Goal: Information Seeking & Learning: Stay updated

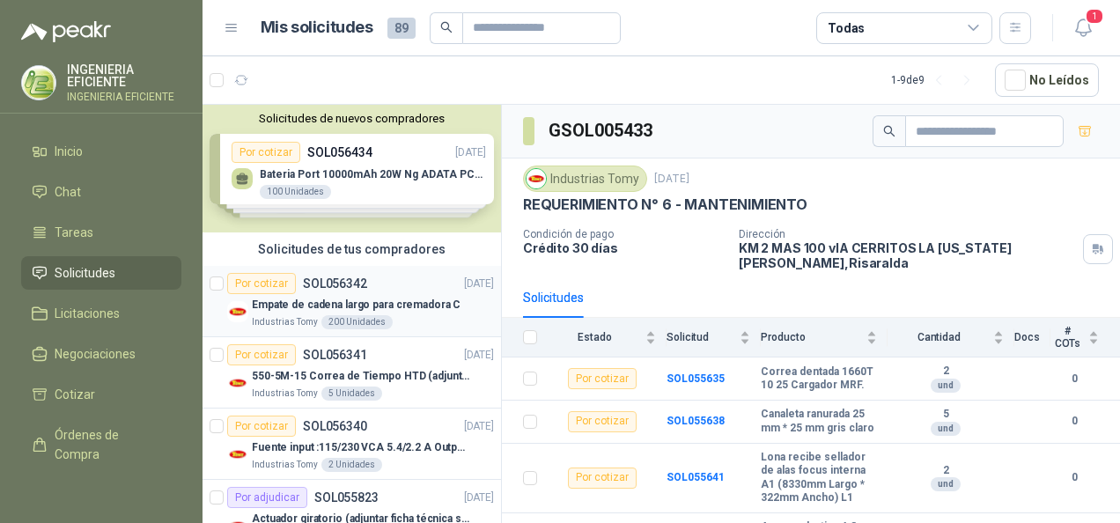
click at [412, 297] on p "Empate de cadena largo para cremadora C" at bounding box center [356, 305] width 209 height 17
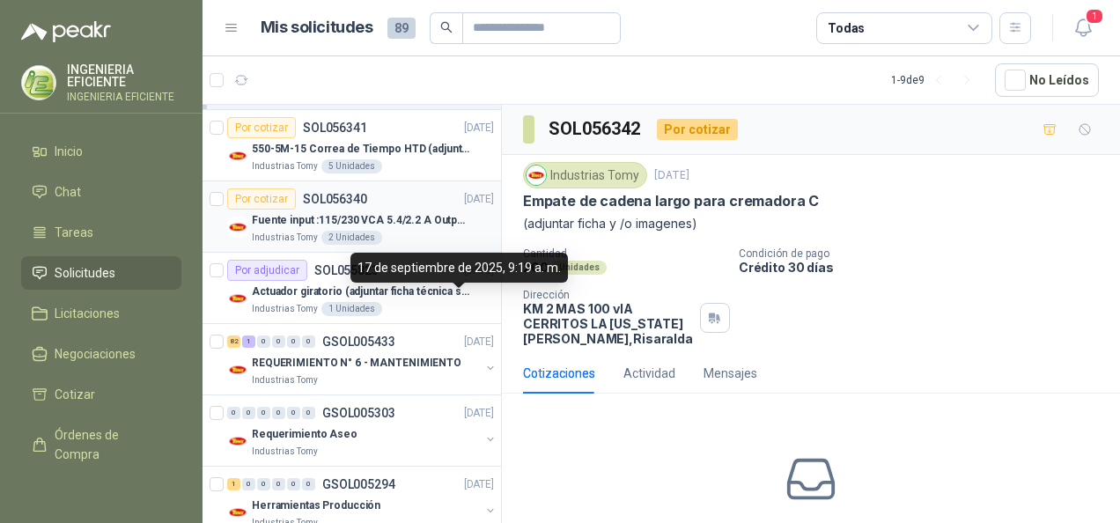
scroll to position [264, 0]
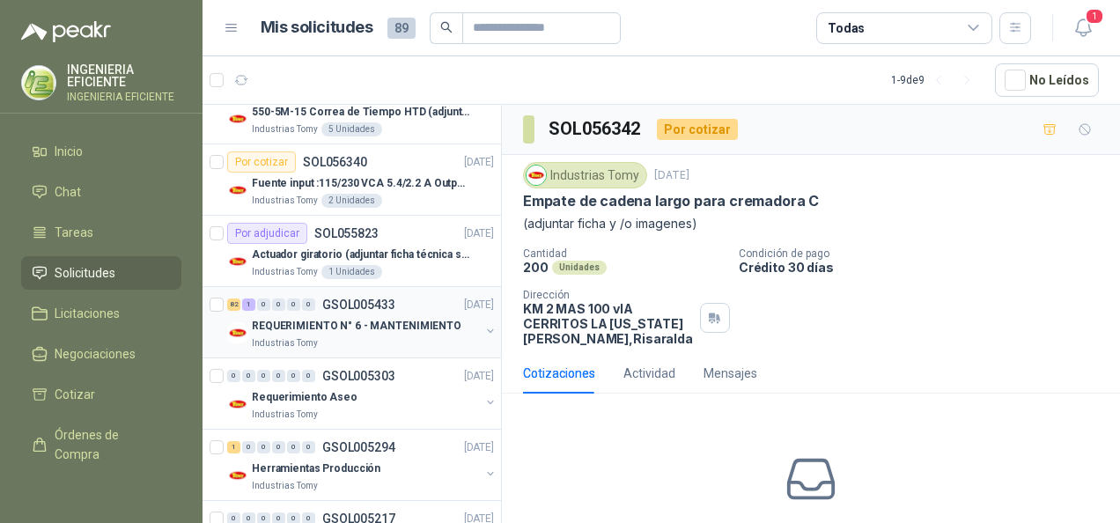
click at [447, 323] on p "REQUERIMIENTO N° 6 - MANTENIMIENTO" at bounding box center [357, 326] width 210 height 17
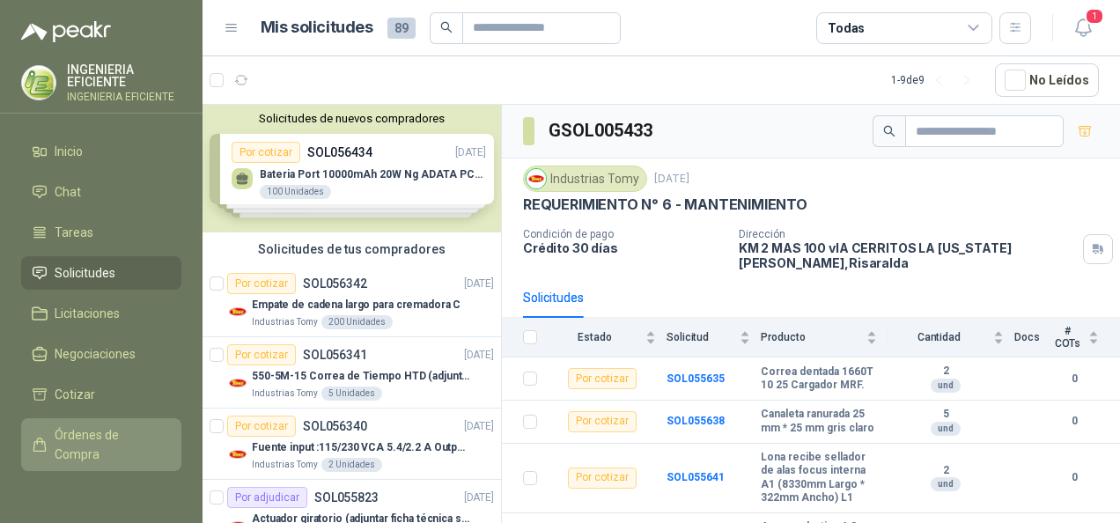
click at [95, 451] on span "Órdenes de Compra" at bounding box center [110, 444] width 110 height 39
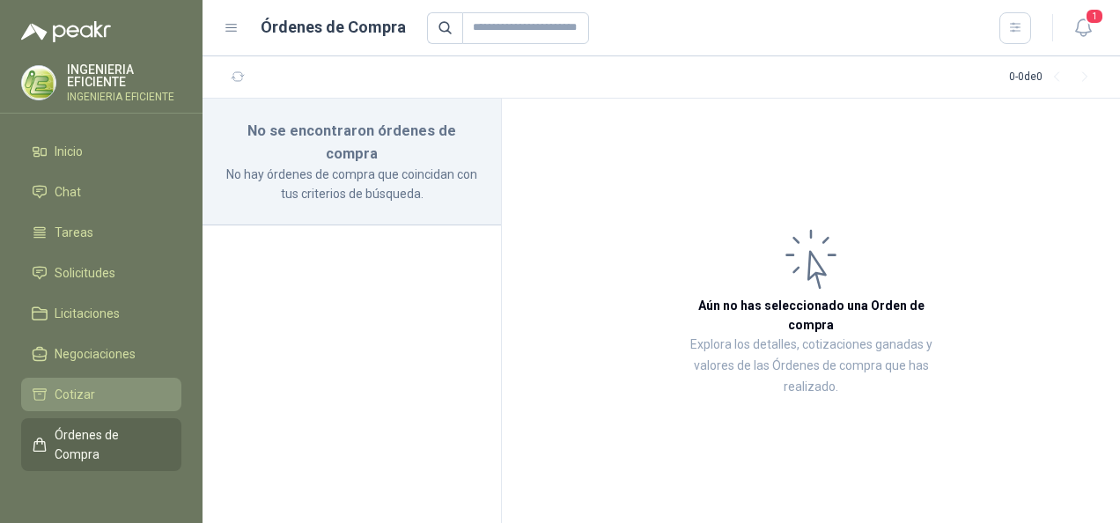
click at [81, 391] on span "Cotizar" at bounding box center [75, 394] width 41 height 19
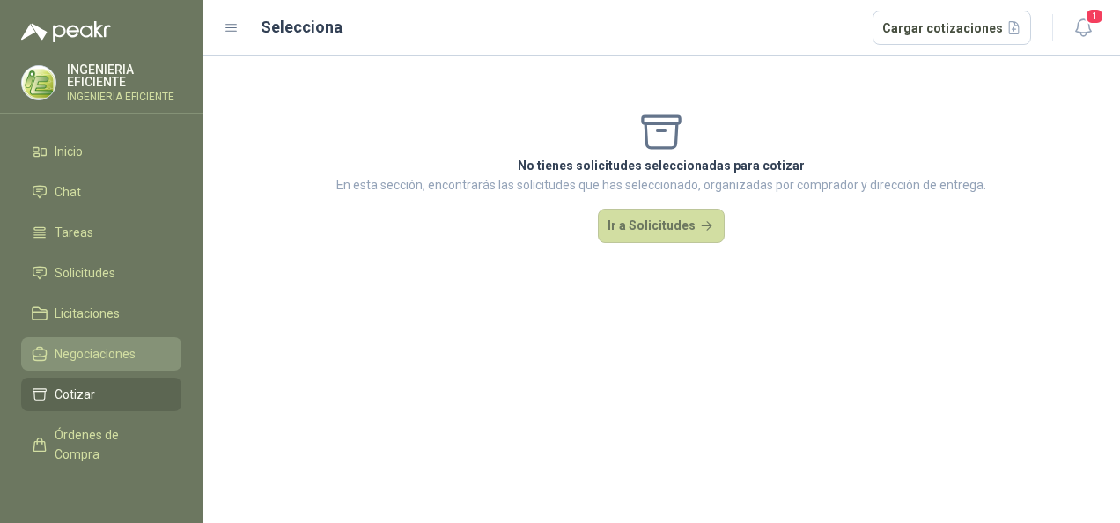
click at [83, 356] on span "Negociaciones" at bounding box center [95, 353] width 81 height 19
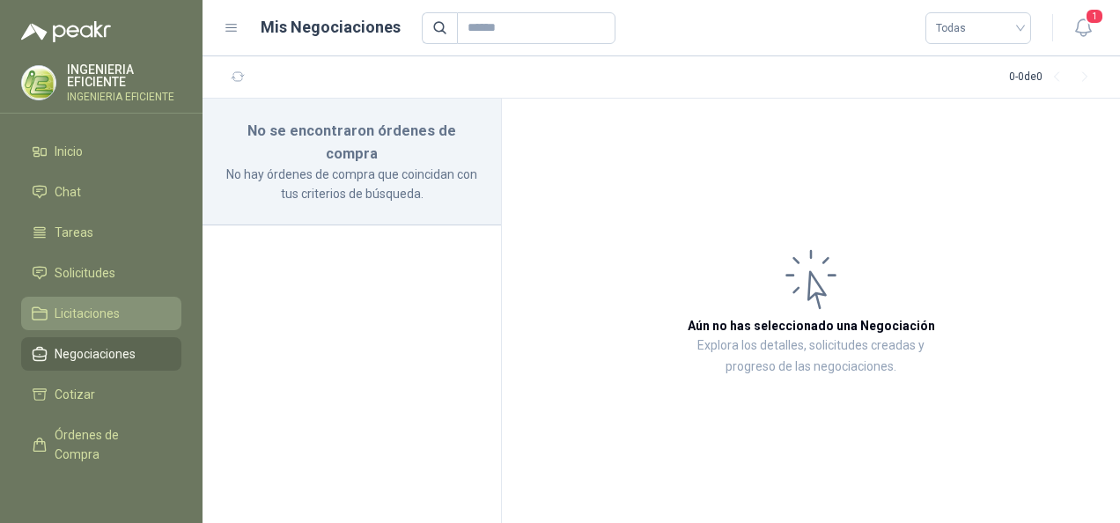
click at [99, 317] on span "Licitaciones" at bounding box center [87, 313] width 65 height 19
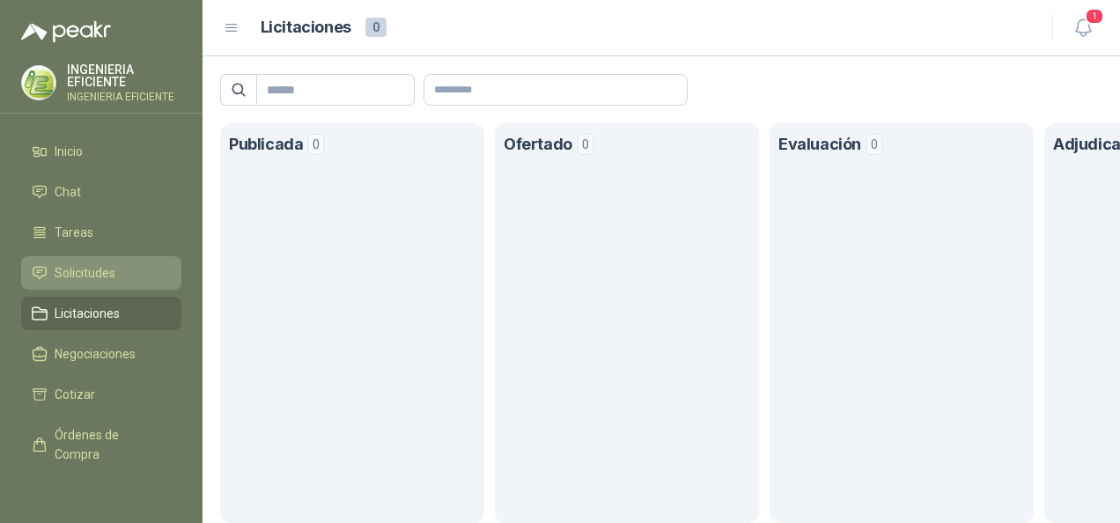
click at [115, 282] on link "Solicitudes" at bounding box center [101, 272] width 160 height 33
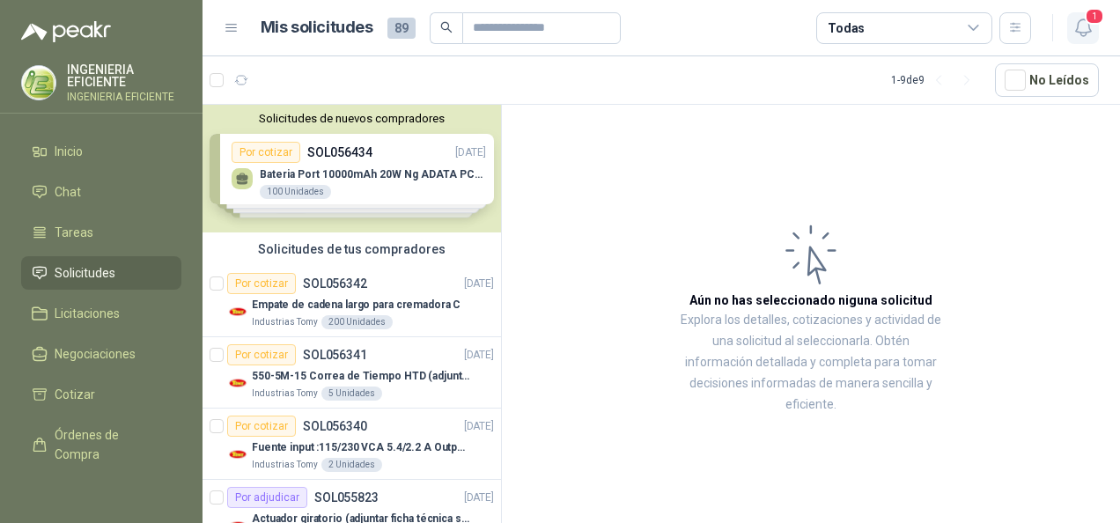
click at [1099, 18] on span "1" at bounding box center [1094, 16] width 19 height 17
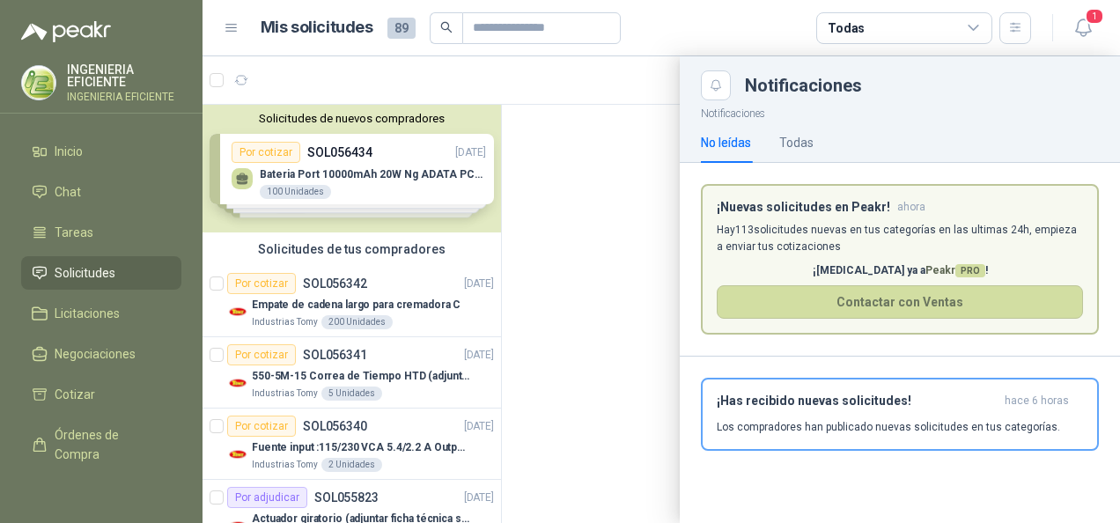
click at [815, 138] on div "No leídas Todas" at bounding box center [900, 142] width 398 height 41
click at [803, 144] on div "Todas" at bounding box center [796, 142] width 34 height 19
click at [710, 137] on div "No leídas" at bounding box center [726, 142] width 50 height 19
click at [798, 130] on div "Todas" at bounding box center [796, 142] width 34 height 41
click at [804, 229] on p "Hay 113 solicitudes nuevas en tus categorías en las ultimas 24h, empieza a envi…" at bounding box center [900, 238] width 366 height 33
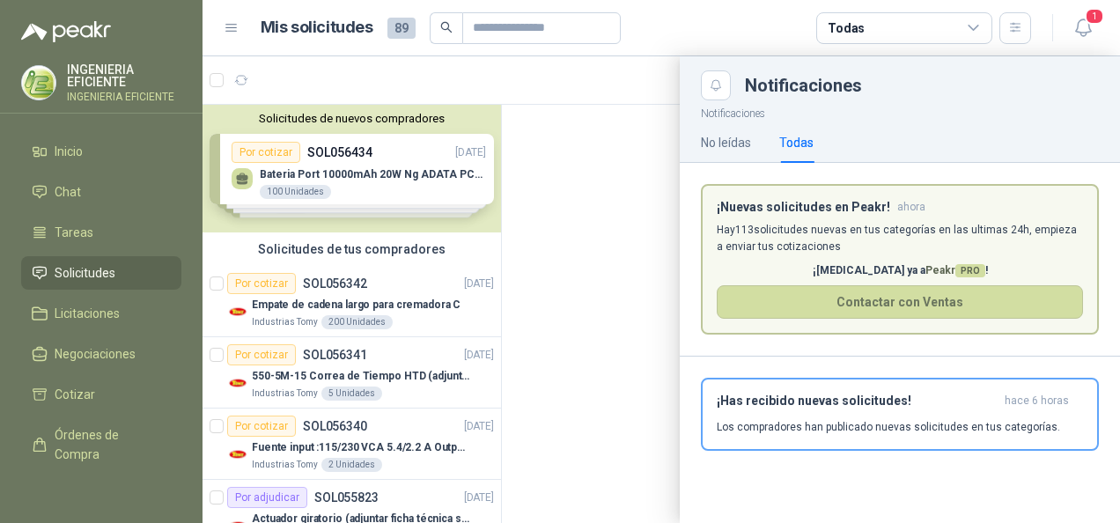
click at [1076, 240] on p "Hay 113 solicitudes nuevas en tus categorías en las ultimas 24h, empieza a envi…" at bounding box center [900, 238] width 366 height 33
click at [733, 144] on div "No leídas" at bounding box center [726, 142] width 50 height 19
click at [727, 217] on article "¡Nuevas solicitudes en Peakr! ahora [PERSON_NAME] 113 solicitudes nuevas en tus…" at bounding box center [900, 259] width 398 height 151
click at [1080, 430] on div "¡Has recibido nuevas solicitudes! hace 6 horas Los compradores han publicado nu…" at bounding box center [900, 414] width 366 height 41
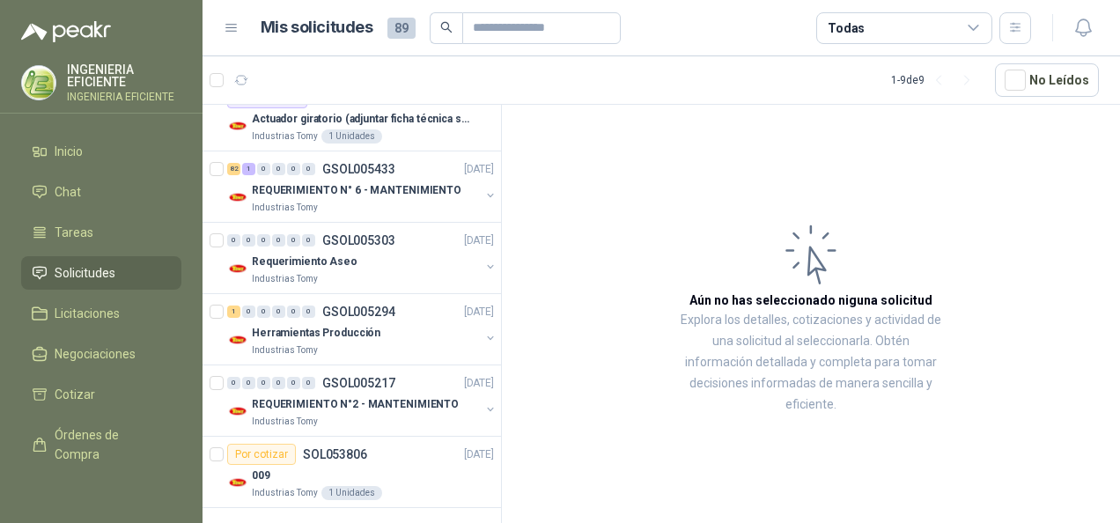
scroll to position [401, 0]
click at [1080, 21] on icon "button" at bounding box center [1083, 28] width 22 height 22
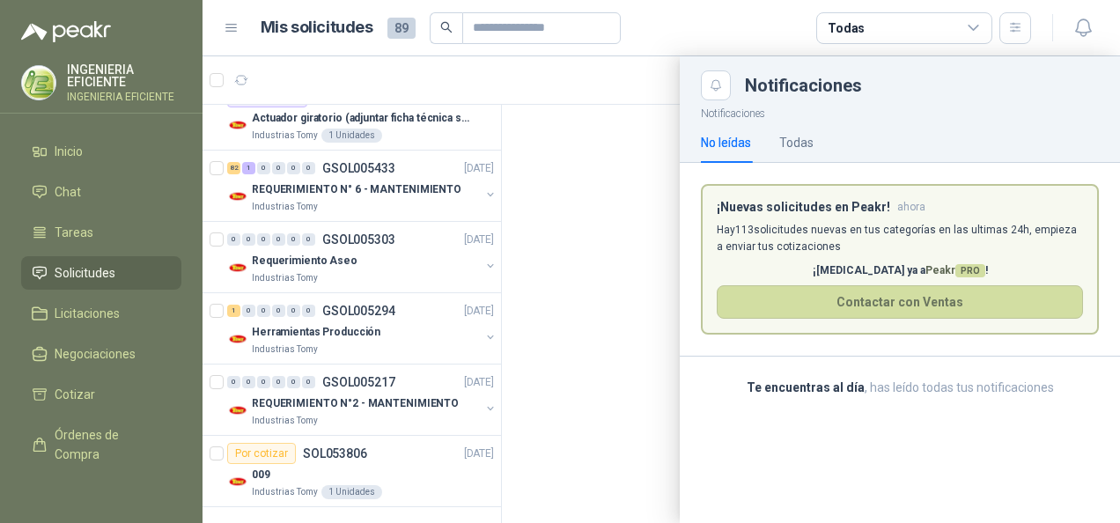
click at [835, 389] on b "Te encuentras al día" at bounding box center [806, 387] width 118 height 14
click at [299, 380] on div at bounding box center [662, 289] width 918 height 467
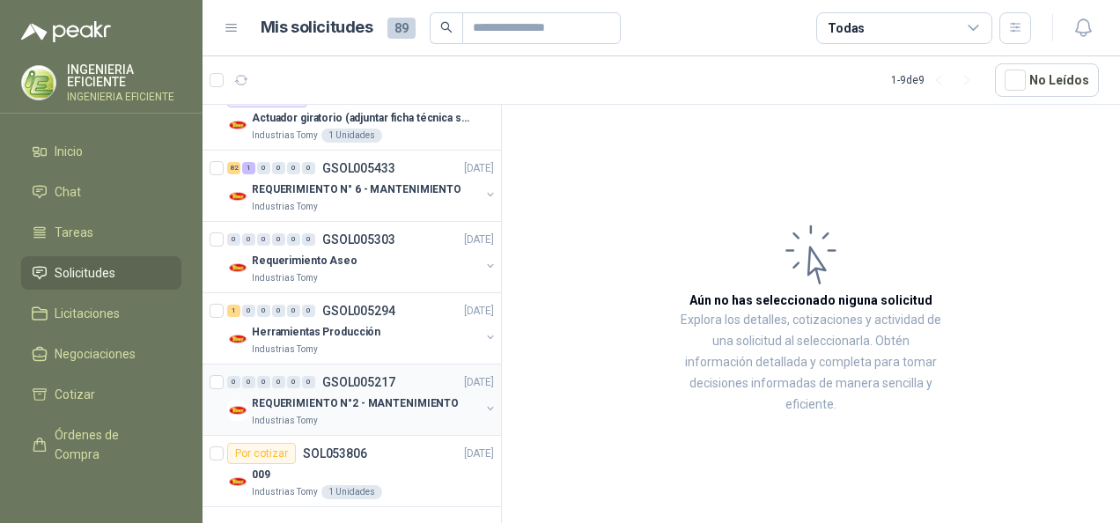
click at [380, 396] on p "REQUERIMIENTO N°2 - MANTENIMIENTO" at bounding box center [355, 403] width 207 height 17
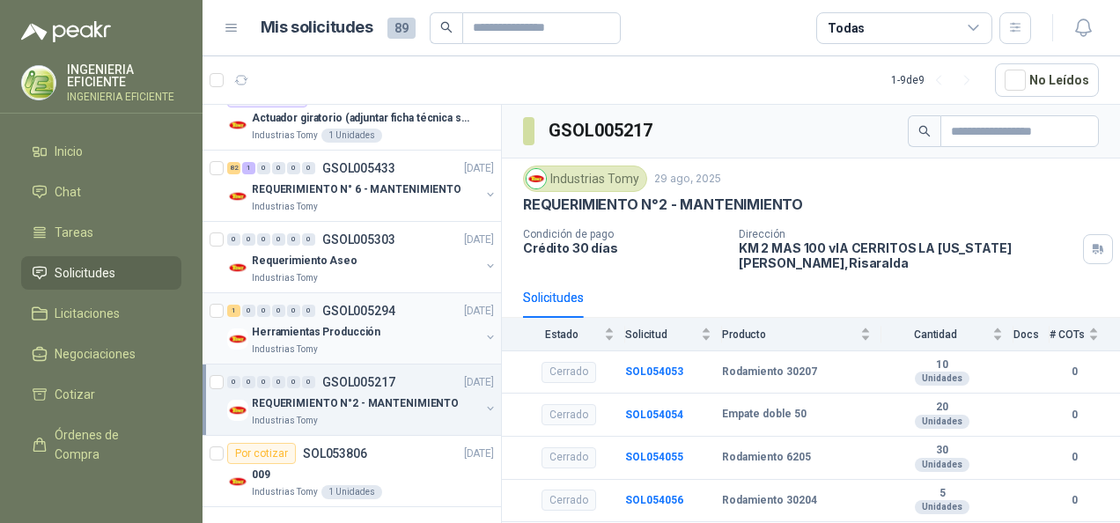
click at [393, 332] on div "Herramientas Producción" at bounding box center [366, 331] width 228 height 21
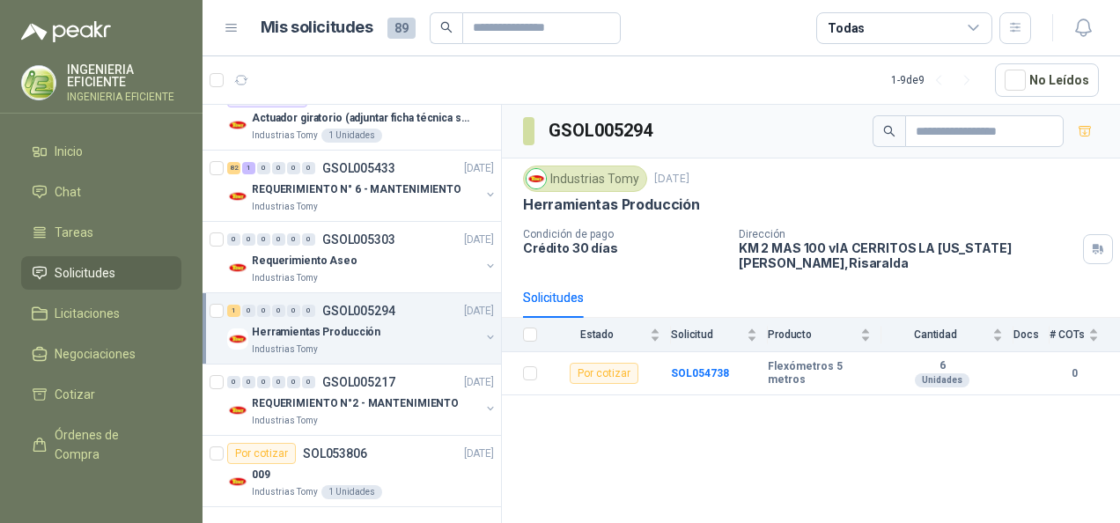
scroll to position [313, 0]
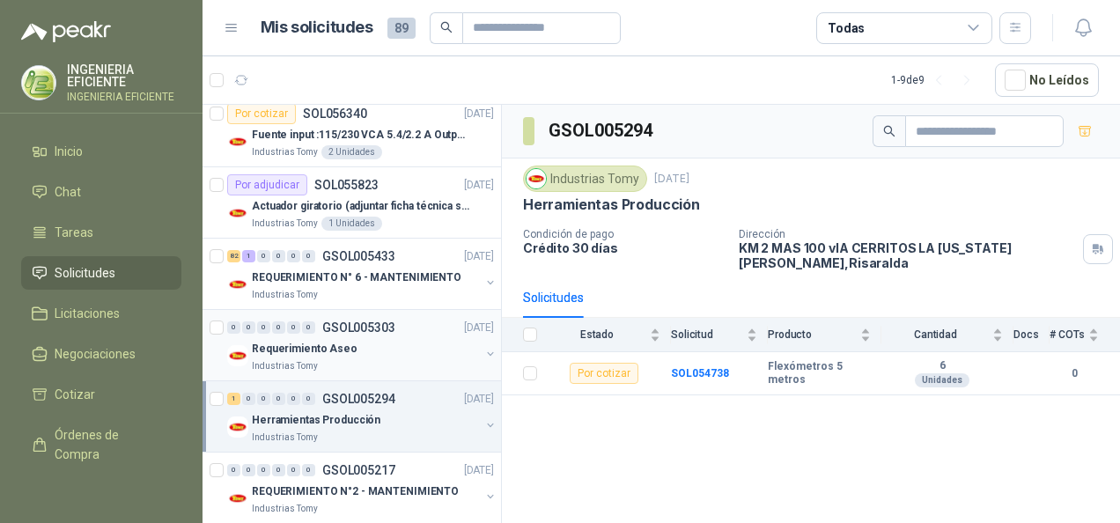
click at [380, 343] on div "Requerimiento Aseo" at bounding box center [366, 348] width 228 height 21
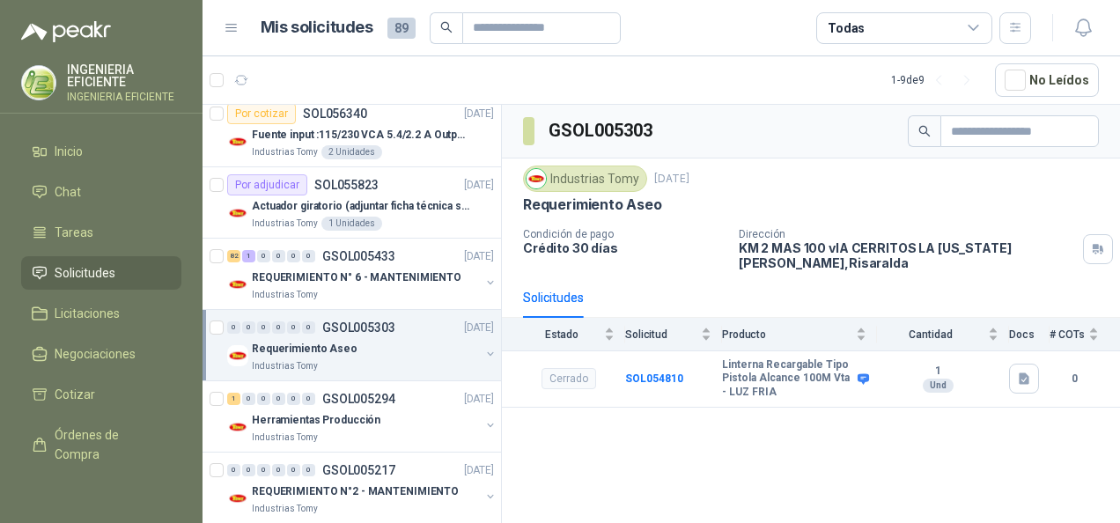
scroll to position [225, 0]
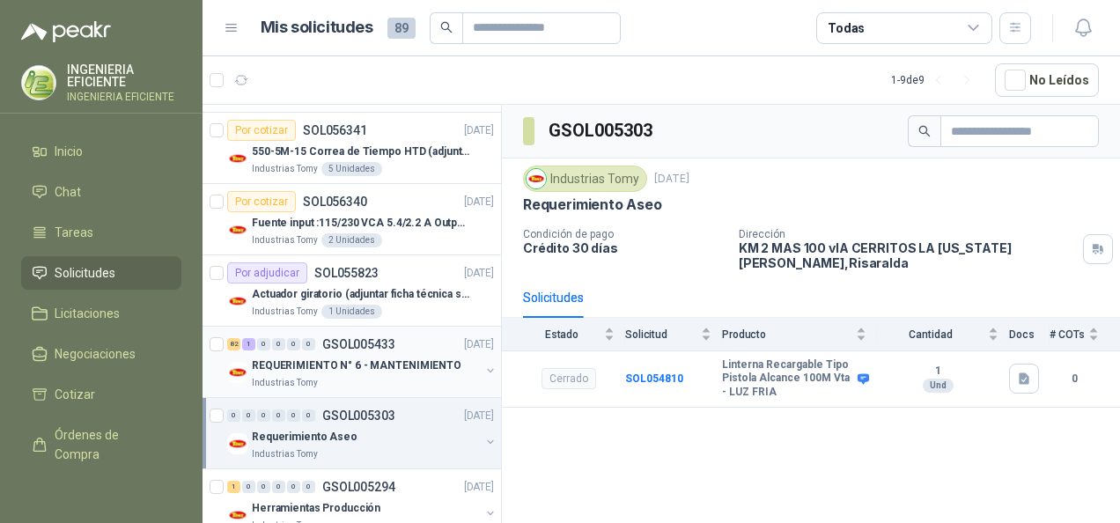
click at [353, 364] on p "REQUERIMIENTO N° 6 - MANTENIMIENTO" at bounding box center [357, 365] width 210 height 17
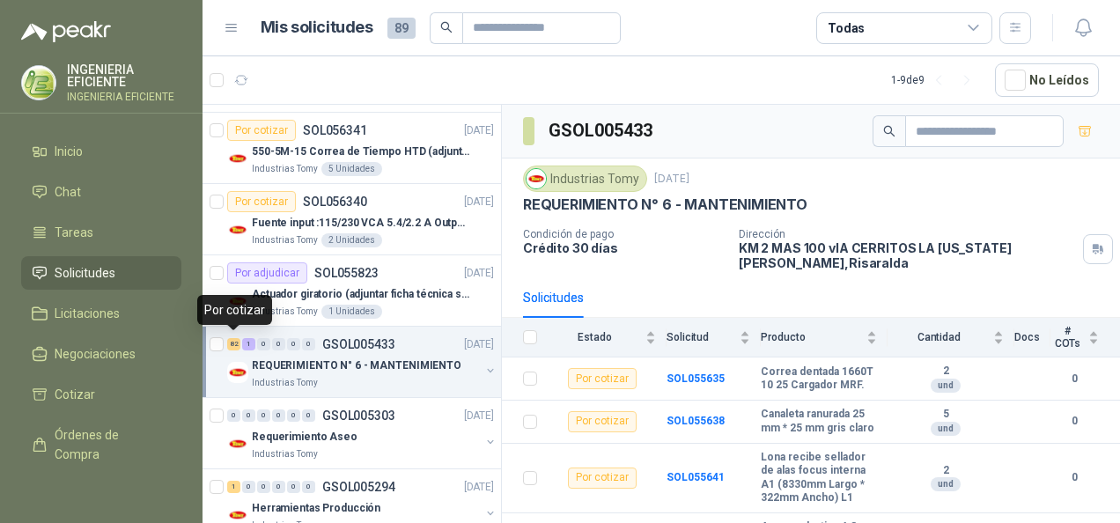
click at [237, 343] on div "82" at bounding box center [233, 344] width 13 height 12
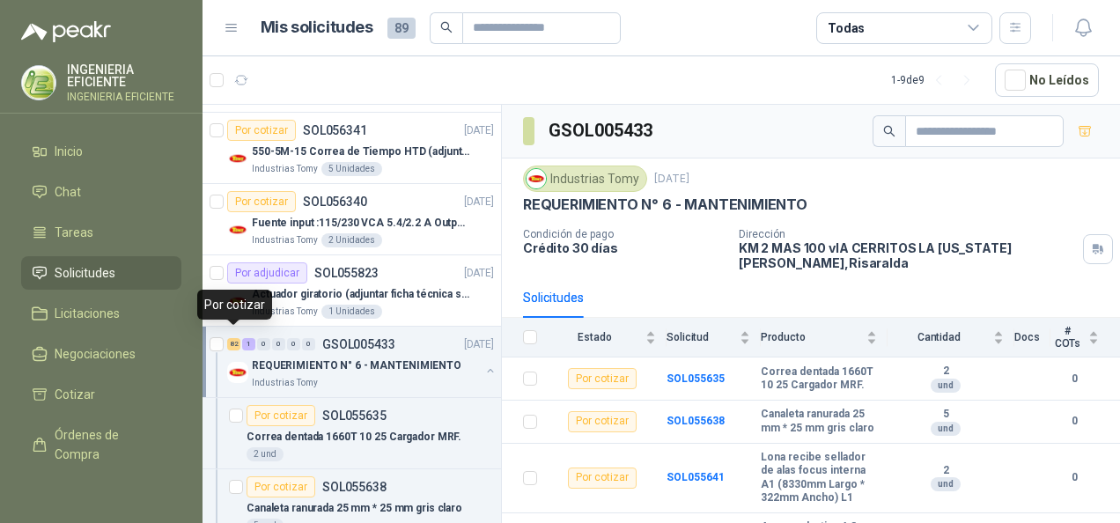
scroll to position [5, 0]
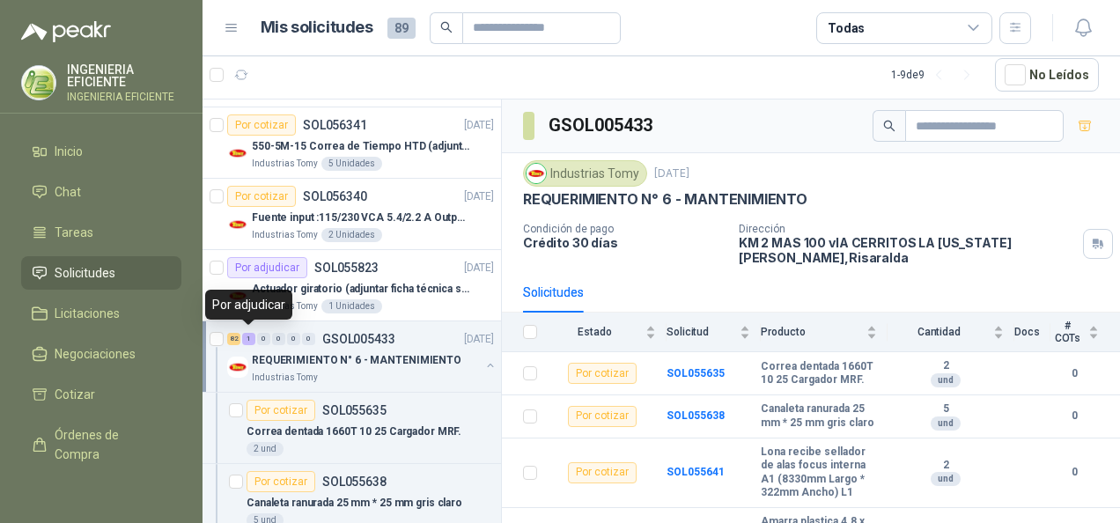
click at [247, 337] on div "1" at bounding box center [248, 339] width 13 height 12
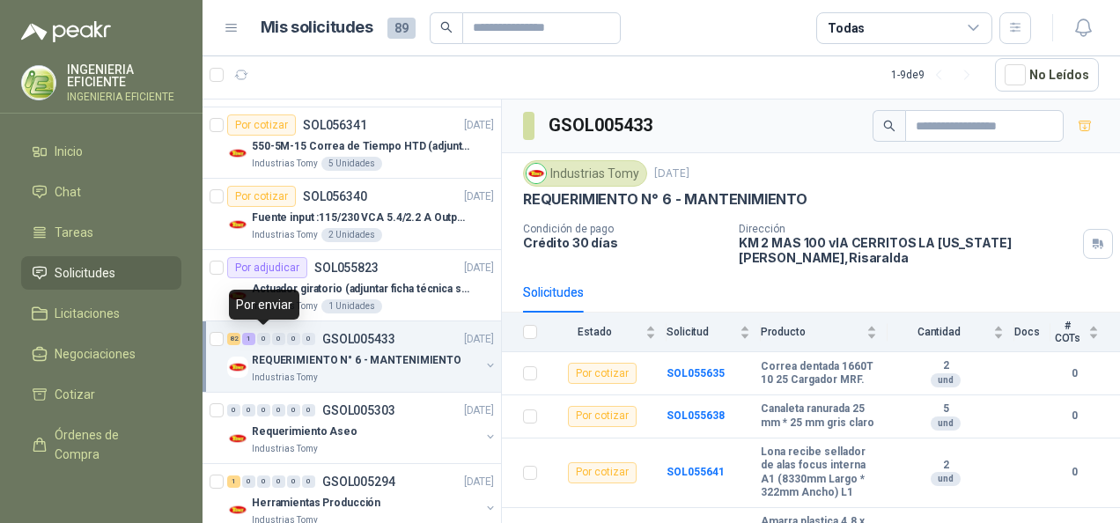
click at [256, 336] on div "82 1 0 0 0 0" at bounding box center [271, 339] width 88 height 12
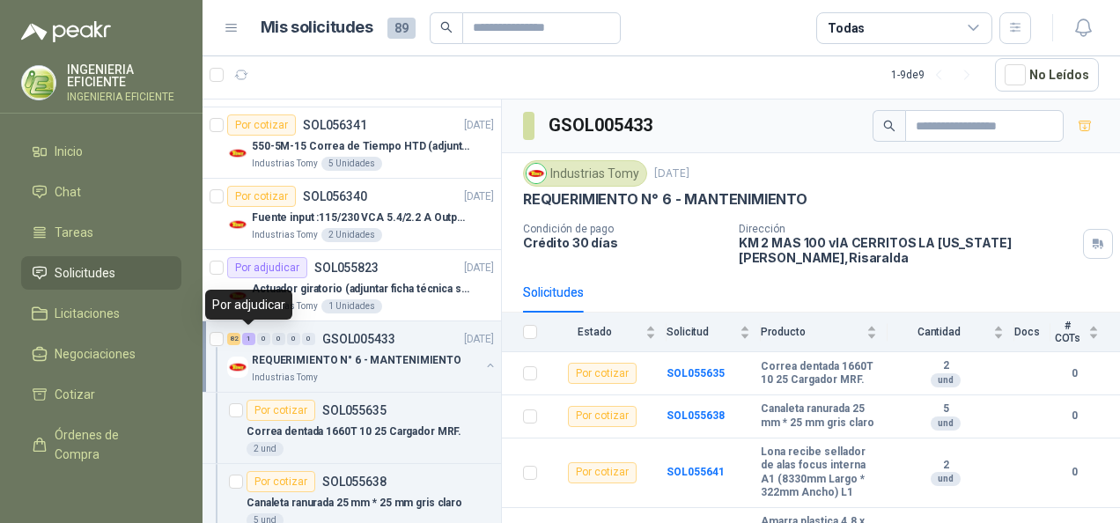
click at [254, 336] on div "1" at bounding box center [248, 339] width 13 height 12
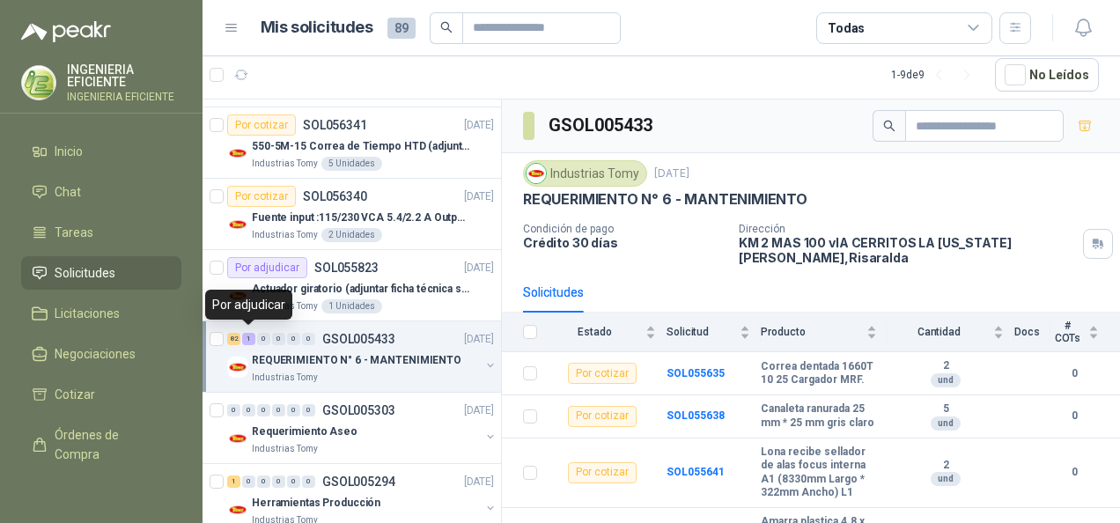
click at [254, 336] on div "1" at bounding box center [248, 339] width 13 height 12
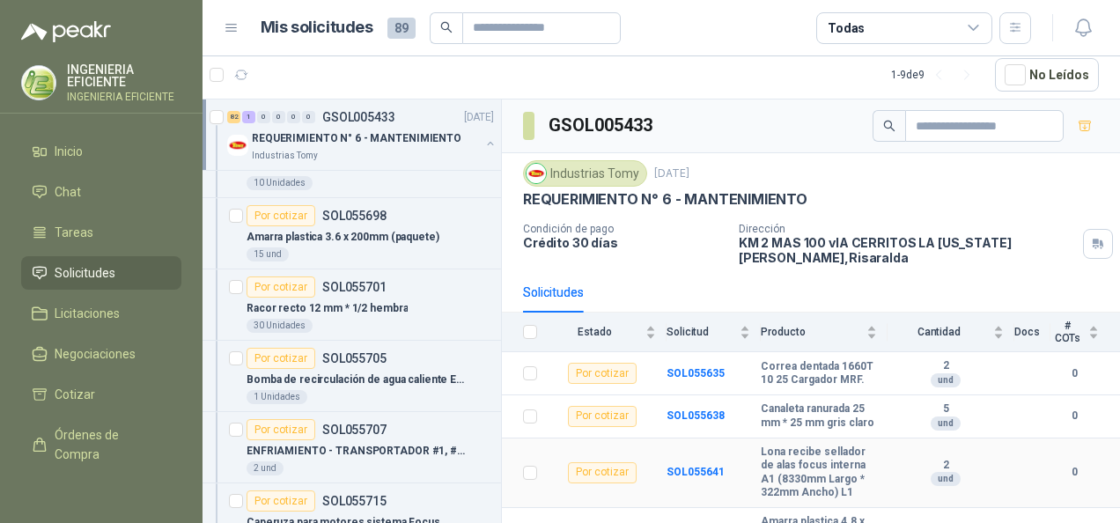
scroll to position [2778, 0]
